Goal: Navigation & Orientation: Find specific page/section

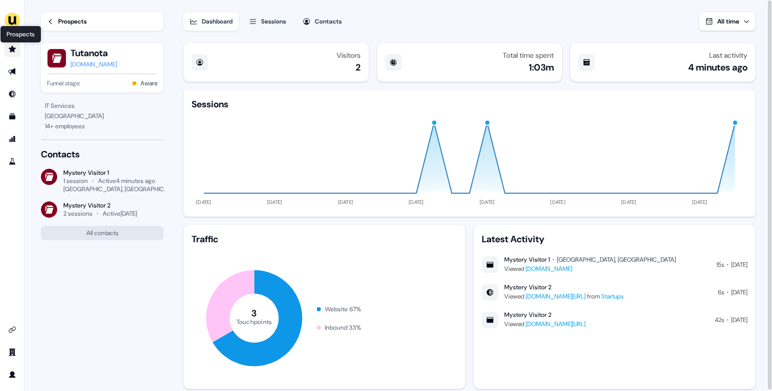
click at [14, 48] on icon "Go to prospects" at bounding box center [12, 49] width 8 height 8
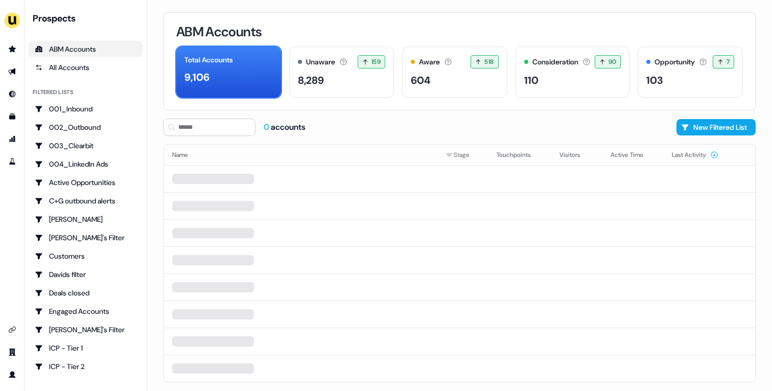
click at [350, 33] on div "ABM Accounts" at bounding box center [459, 31] width 567 height 13
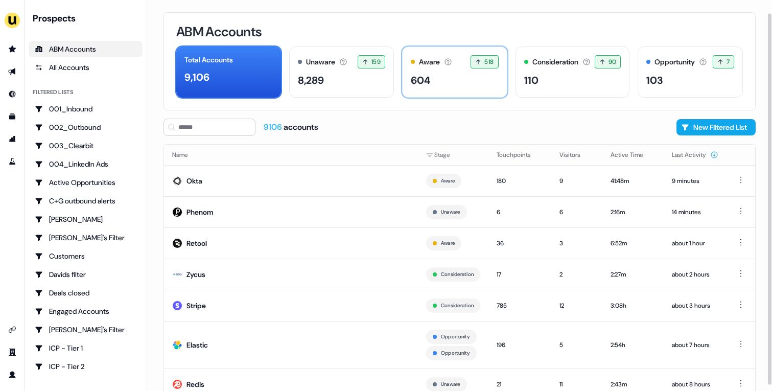
scroll to position [68, 0]
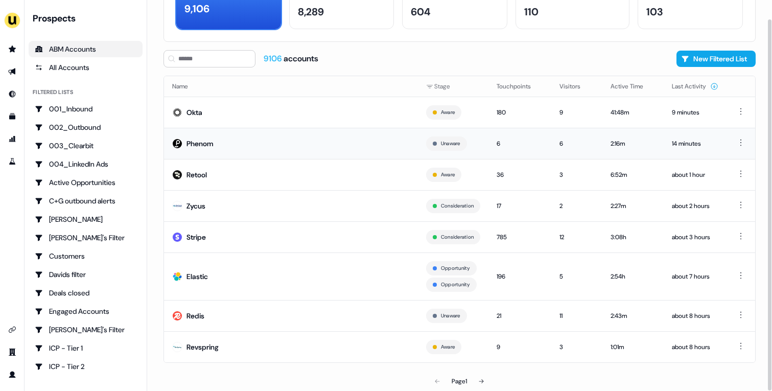
click at [271, 145] on td "Phenom" at bounding box center [291, 143] width 254 height 31
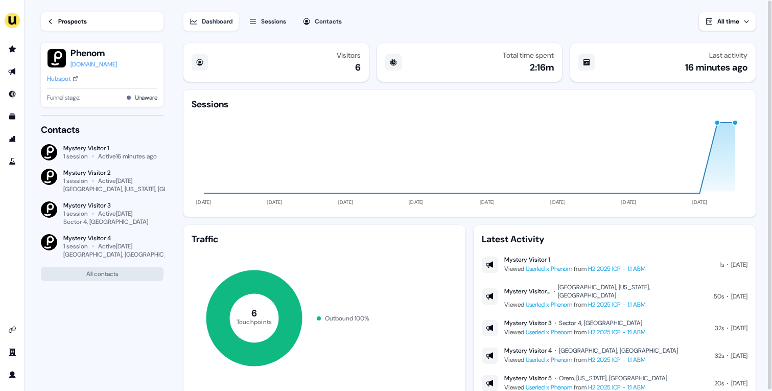
click at [74, 74] on link "Hubspot" at bounding box center [63, 79] width 32 height 10
click at [70, 24] on div "Prospects" at bounding box center [72, 21] width 29 height 10
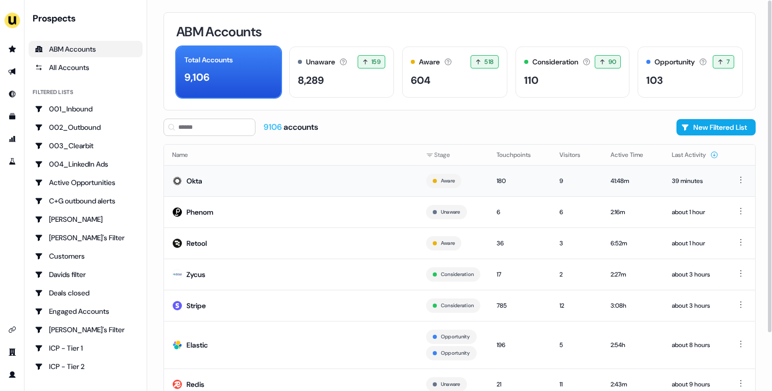
click at [332, 173] on td "Okta" at bounding box center [291, 180] width 254 height 31
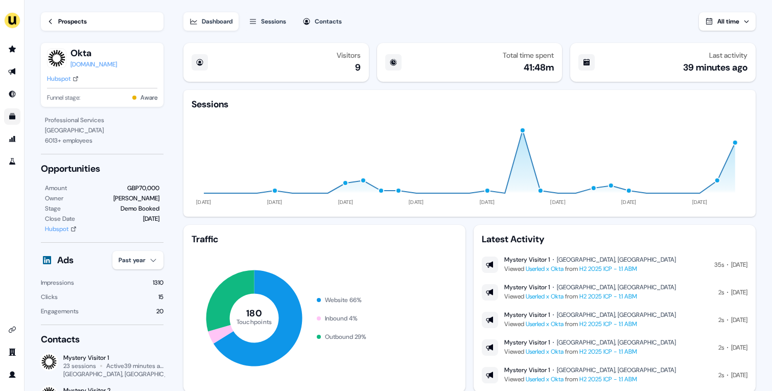
click at [14, 120] on icon "Go to templates" at bounding box center [12, 116] width 8 height 8
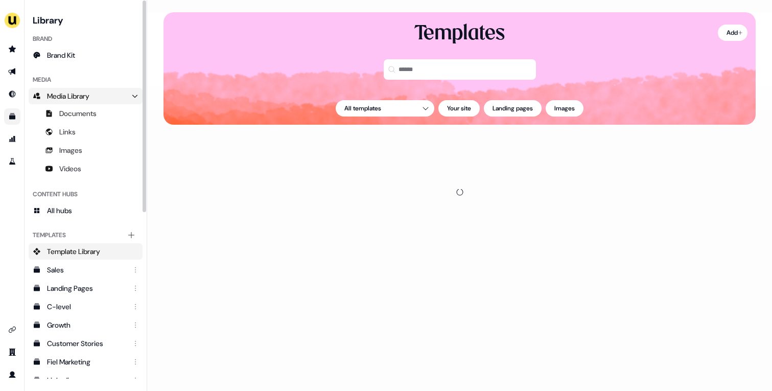
click at [134, 97] on icon "Main" at bounding box center [134, 96] width 5 height 3
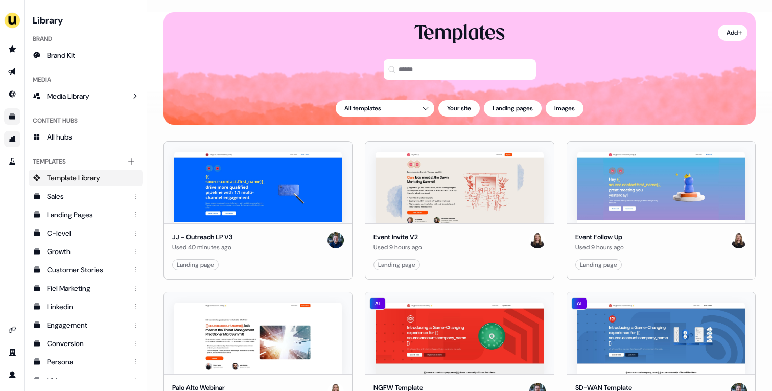
click at [13, 138] on icon "Go to attribution" at bounding box center [12, 139] width 7 height 6
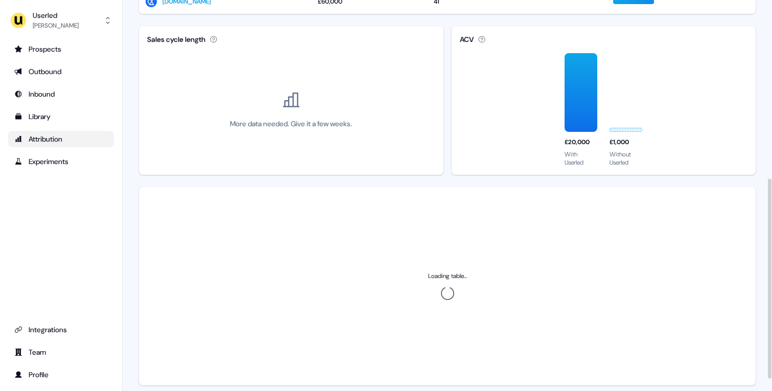
scroll to position [7, 0]
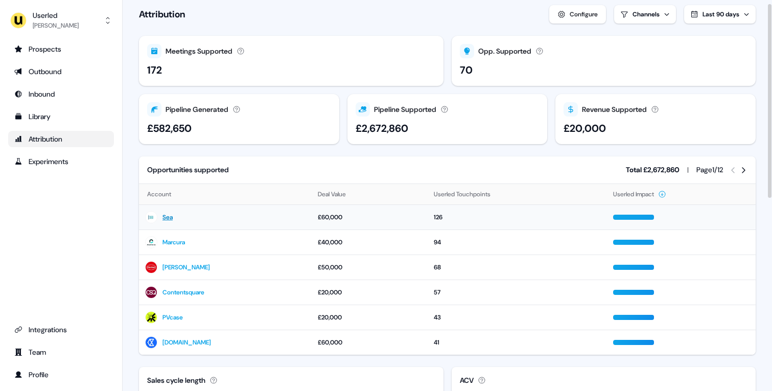
click at [169, 216] on link "Sea" at bounding box center [167, 217] width 10 height 10
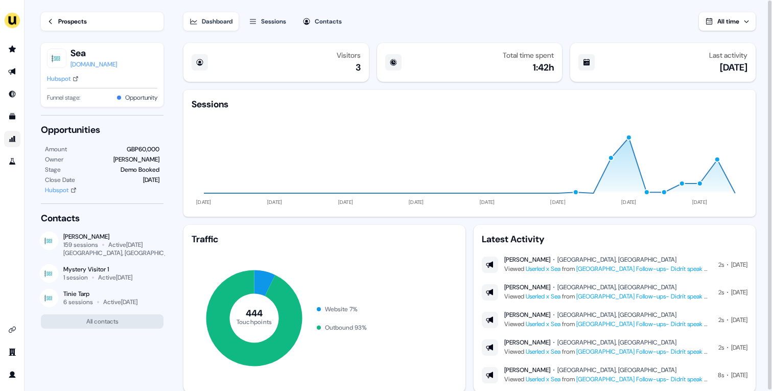
click at [65, 76] on div "Hubspot" at bounding box center [59, 79] width 24 height 10
click at [85, 24] on div "Prospects" at bounding box center [72, 21] width 29 height 10
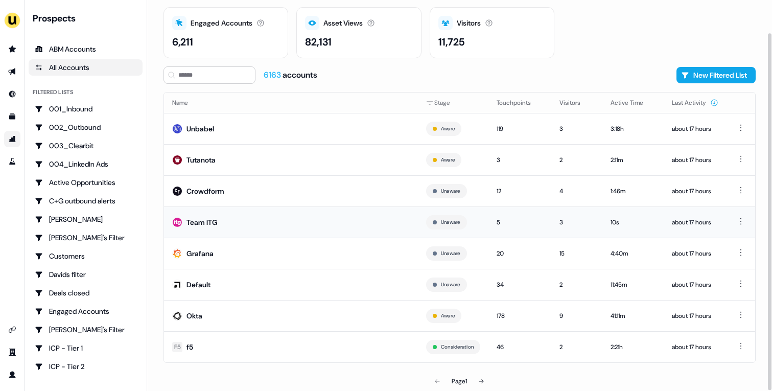
scroll to position [35, 0]
click at [264, 254] on td "Grafana" at bounding box center [291, 253] width 254 height 31
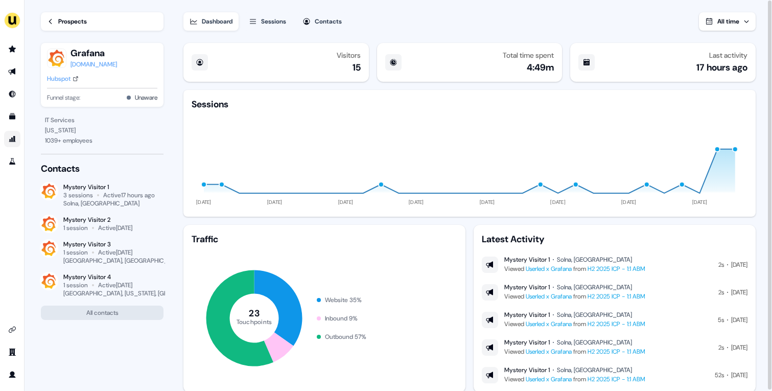
click at [14, 143] on link "Go to attribution" at bounding box center [12, 139] width 16 height 16
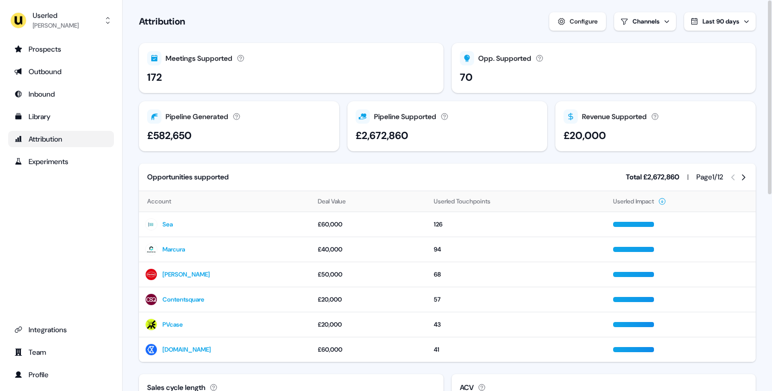
click at [739, 175] on icon at bounding box center [743, 177] width 8 height 8
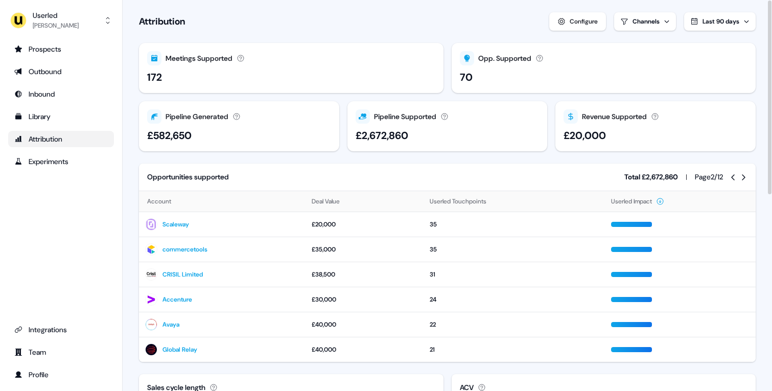
click at [739, 175] on icon at bounding box center [743, 177] width 8 height 8
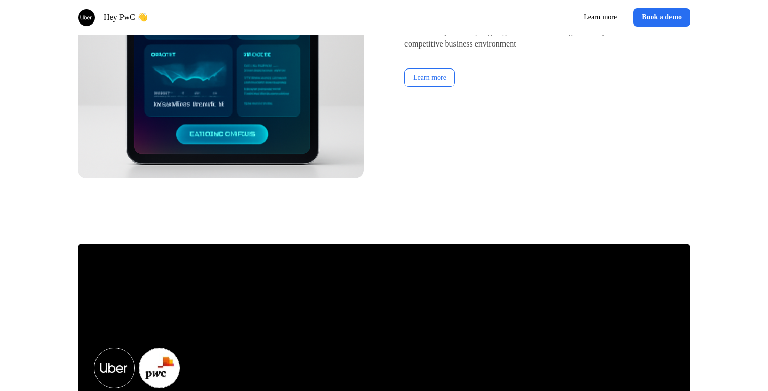
scroll to position [1909, 0]
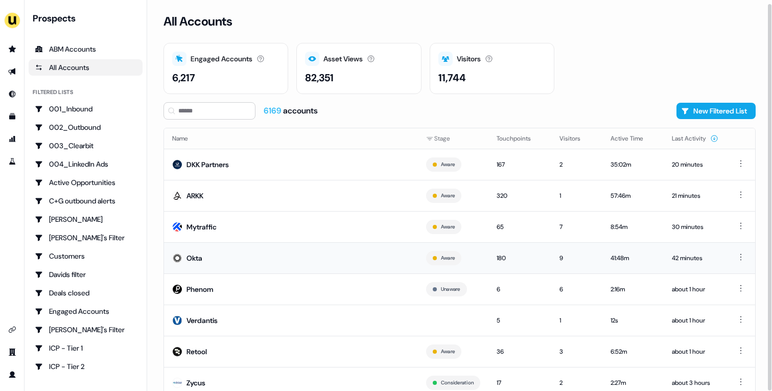
scroll to position [36, 0]
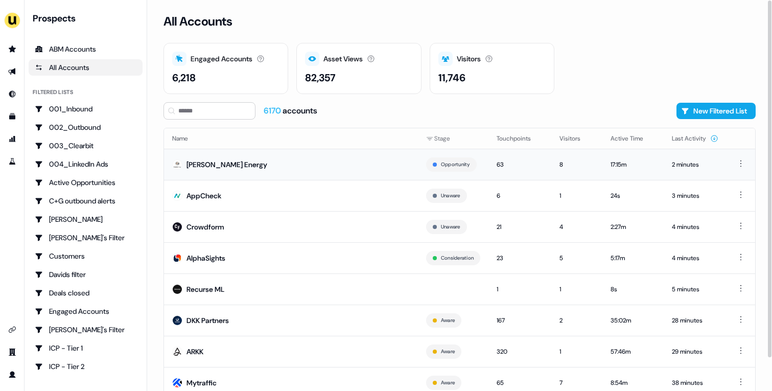
scroll to position [36, 0]
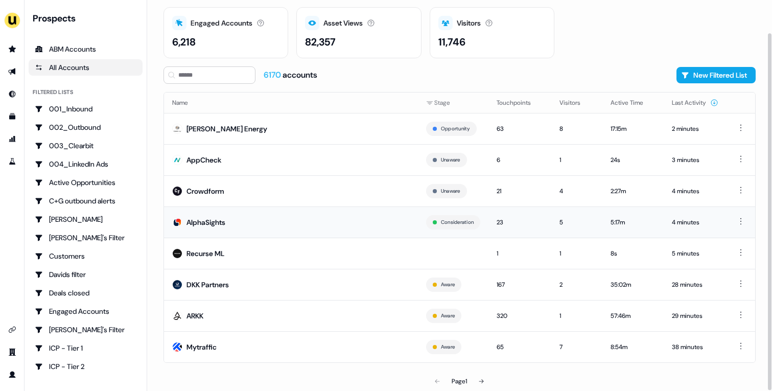
click at [196, 219] on div "AlphaSights" at bounding box center [205, 222] width 39 height 10
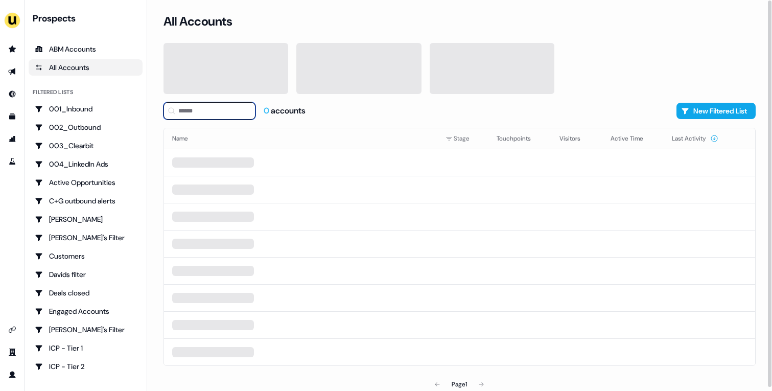
click at [218, 107] on input at bounding box center [209, 110] width 92 height 17
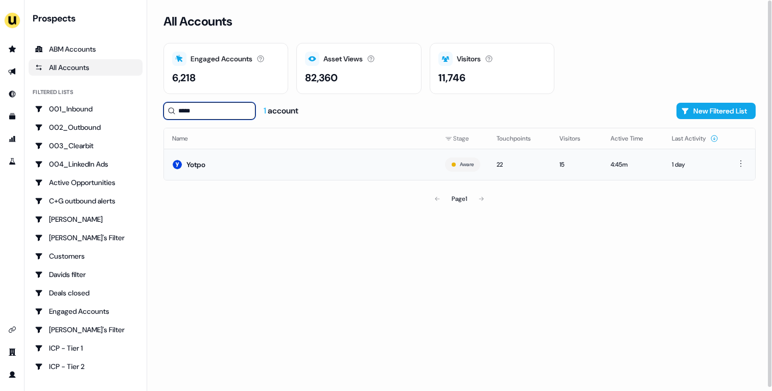
type input "*****"
click at [215, 164] on td "Yotpo" at bounding box center [300, 164] width 273 height 31
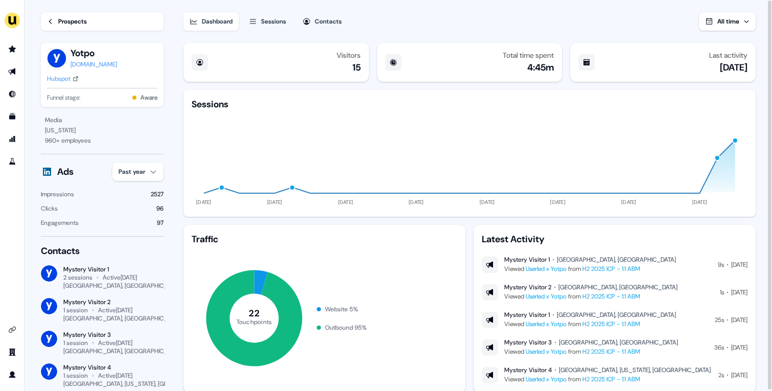
click at [76, 22] on div "Prospects" at bounding box center [72, 21] width 29 height 10
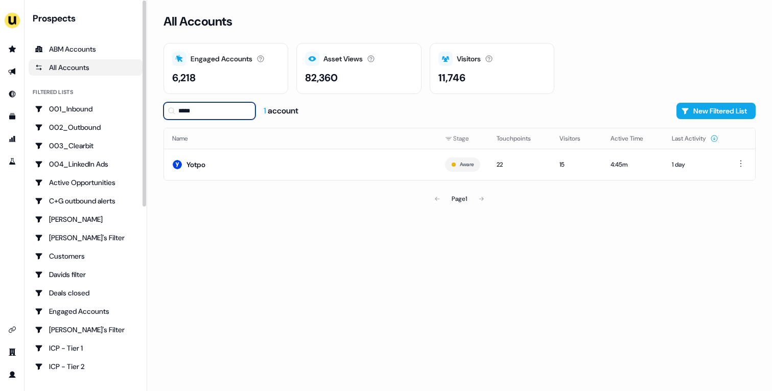
click at [230, 115] on input "*****" at bounding box center [209, 110] width 92 height 17
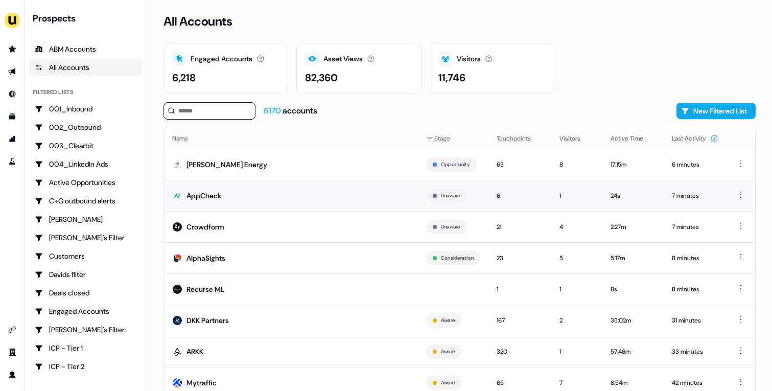
click at [323, 201] on td "AppCheck" at bounding box center [291, 195] width 254 height 31
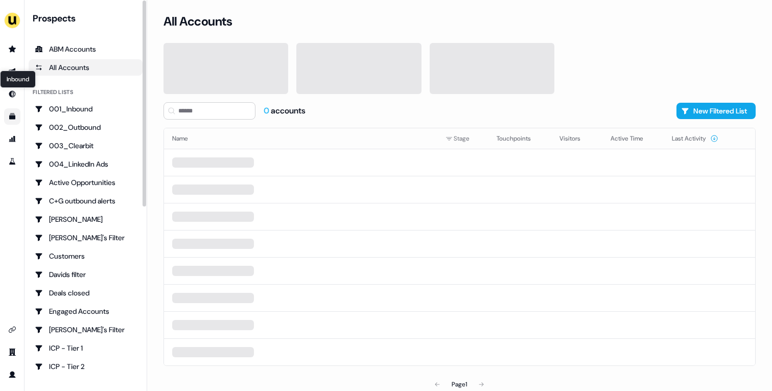
click at [12, 116] on icon "Go to templates" at bounding box center [12, 116] width 6 height 6
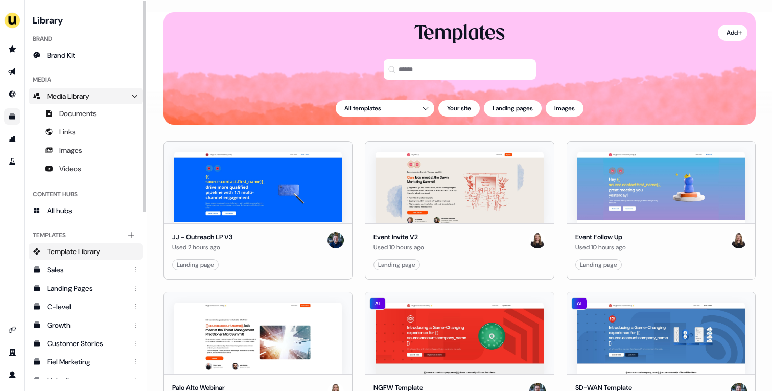
click at [136, 96] on icon "Main" at bounding box center [134, 96] width 5 height 3
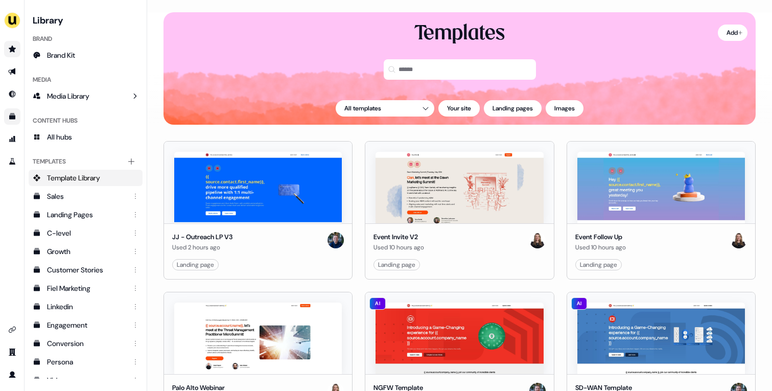
click at [12, 54] on link "Go to prospects" at bounding box center [12, 49] width 16 height 16
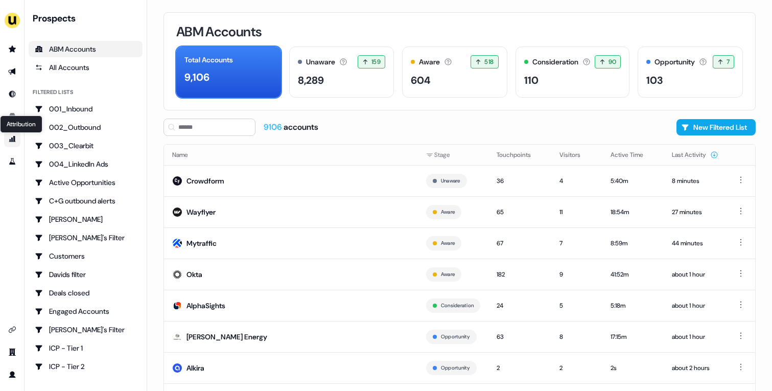
click at [10, 142] on icon "Go to attribution" at bounding box center [12, 139] width 7 height 6
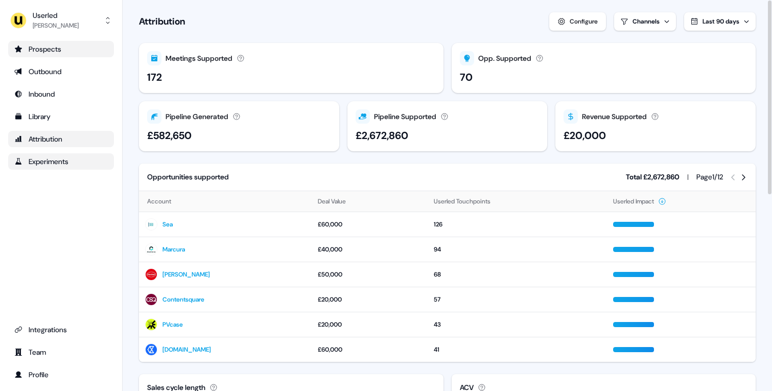
click at [88, 45] on div "Prospects" at bounding box center [60, 49] width 93 height 10
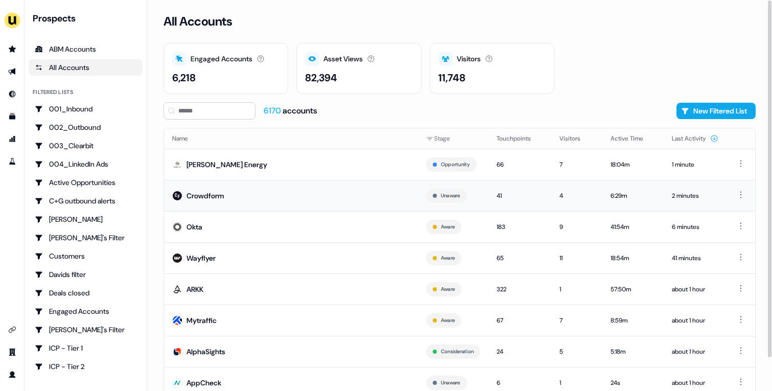
scroll to position [36, 0]
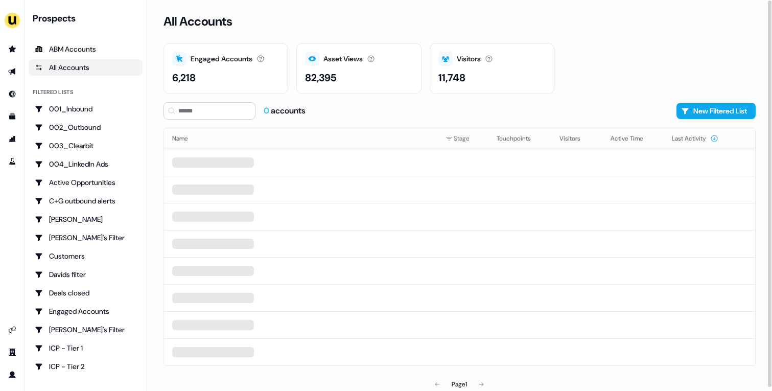
scroll to position [3, 0]
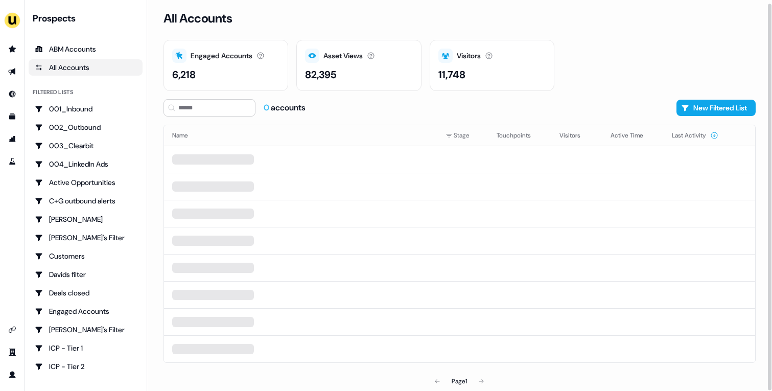
click at [591, 41] on div "Engaged Accounts Accounts that have interacted with an asset. 6,218 Asset Views…" at bounding box center [459, 65] width 592 height 51
